Goal: Task Accomplishment & Management: Manage account settings

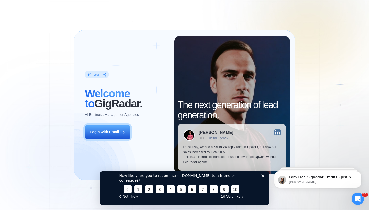
click at [264, 178] on polygon "Закрити опитування" at bounding box center [263, 176] width 3 height 3
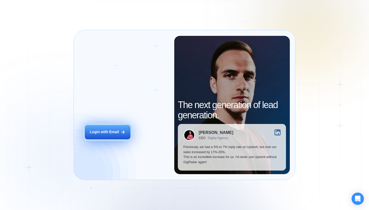
click at [118, 128] on button "Login with Email" at bounding box center [108, 132] width 46 height 14
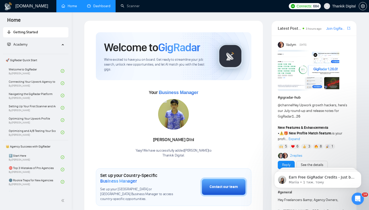
click at [103, 8] on link "Dashboard" at bounding box center [98, 6] width 23 height 4
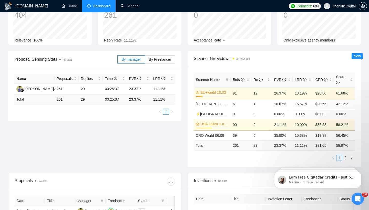
scroll to position [40, 0]
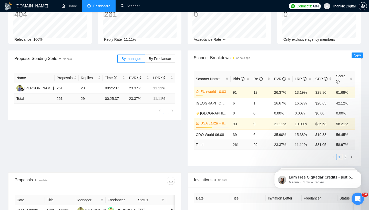
click at [210, 79] on span "Scanner Name" at bounding box center [208, 79] width 24 height 4
click at [228, 78] on icon "filter" at bounding box center [227, 79] width 3 height 3
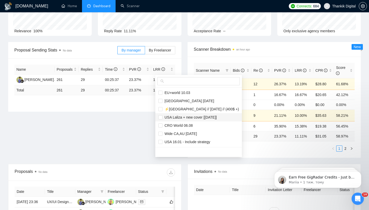
scroll to position [57, 0]
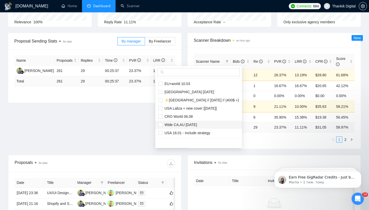
click at [191, 125] on span "Wide CA,AU 08.13.2024" at bounding box center [180, 125] width 35 height 4
checkbox input "true"
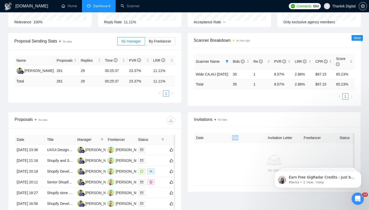
click at [247, 135] on main "Team Dashboard 2025-07-20 2025-08-19 Last 30 Days Today Yesterday This Week Las…" at bounding box center [184, 119] width 353 height 312
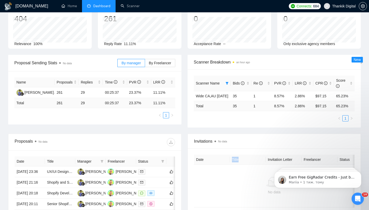
scroll to position [31, 0]
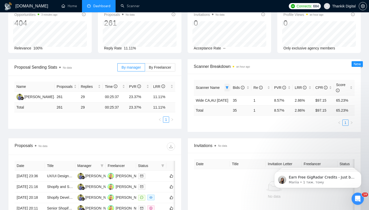
click at [228, 87] on icon "filter" at bounding box center [227, 87] width 3 height 3
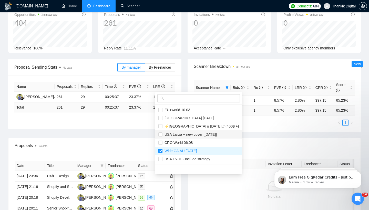
click at [198, 133] on span "USA Laliza + new cover [27.02.2025]" at bounding box center [190, 135] width 54 height 4
checkbox input "true"
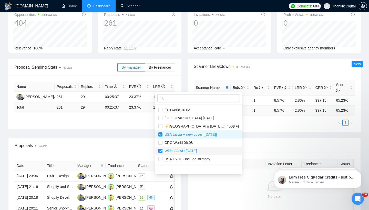
click at [187, 149] on span "Wide CA,AU 08.13.2024" at bounding box center [180, 151] width 35 height 4
checkbox input "false"
click at [241, 136] on div "Proposal Sending Stats No data By manager By Freelancer Name Proposals Replies …" at bounding box center [184, 98] width 359 height 79
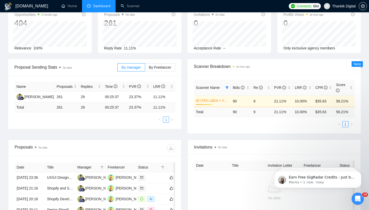
click at [222, 87] on span "Scanner Name" at bounding box center [210, 88] width 28 height 6
